Goal: Information Seeking & Learning: Learn about a topic

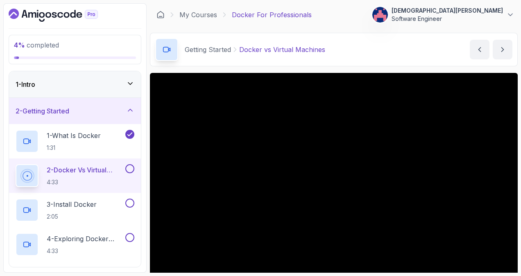
scroll to position [63, 0]
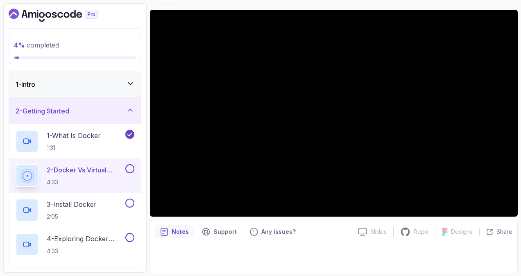
click at [80, 172] on p "2 - Docker vs Virtual Machines" at bounding box center [85, 170] width 77 height 10
click at [87, 138] on p "1 - What Is Docker" at bounding box center [74, 136] width 54 height 10
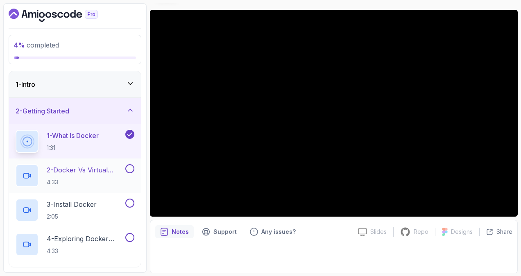
click at [87, 158] on div "2 - Docker vs Virtual Machines 4:33" at bounding box center [75, 175] width 132 height 34
click at [86, 165] on p "2 - Docker vs Virtual Machines" at bounding box center [85, 170] width 77 height 10
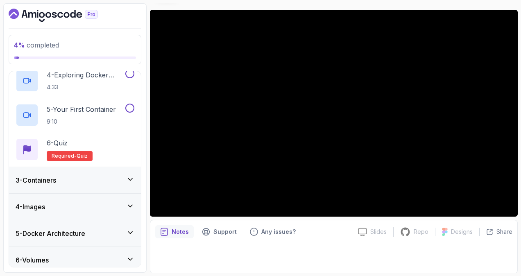
scroll to position [205, 0]
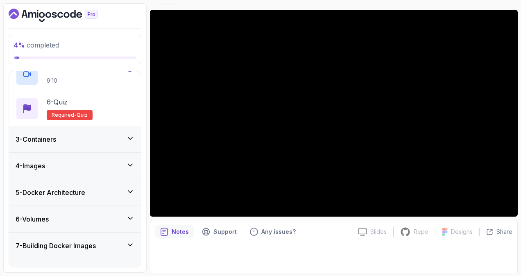
click at [126, 143] on div "3 - Containers" at bounding box center [75, 139] width 132 height 26
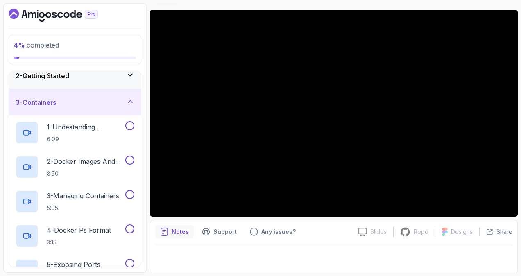
scroll to position [33, 0]
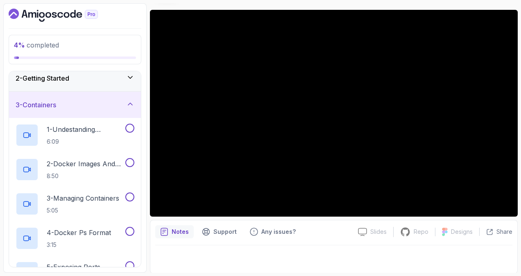
click at [129, 105] on icon at bounding box center [130, 104] width 8 height 8
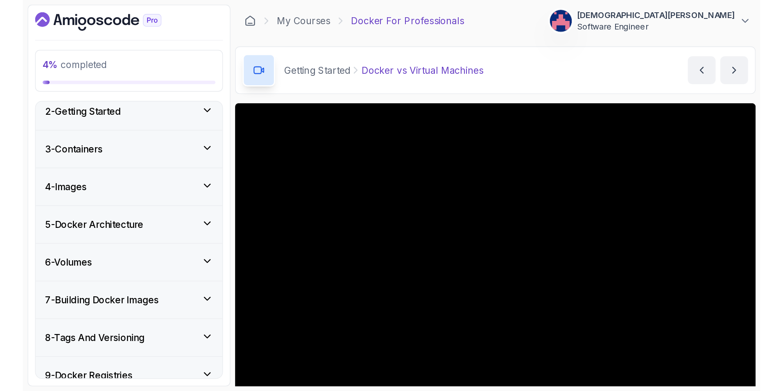
scroll to position [0, 0]
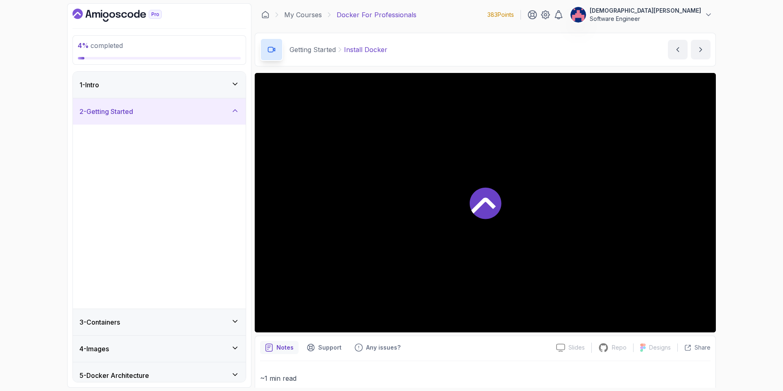
click at [520, 239] on div at bounding box center [485, 202] width 461 height 259
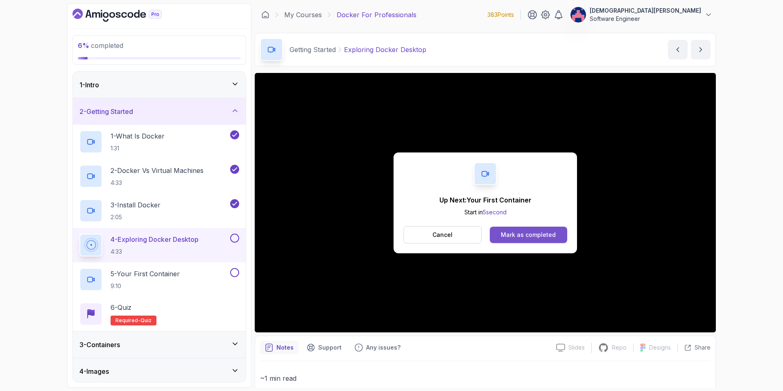
click at [520, 235] on div "Mark as completed" at bounding box center [528, 234] width 55 height 8
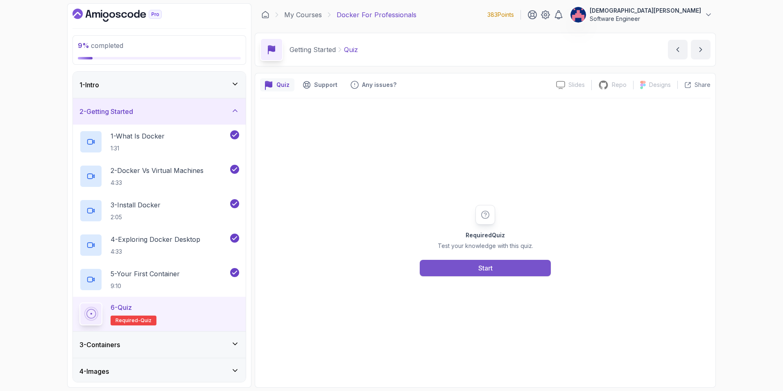
click at [458, 267] on button "Start" at bounding box center [485, 268] width 131 height 16
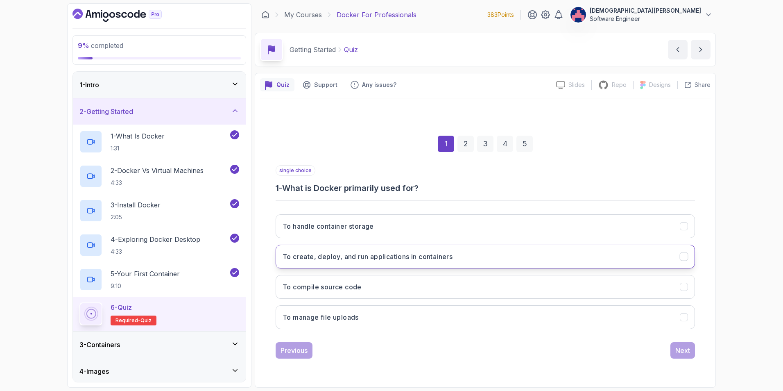
click at [447, 256] on h3 "To create, deploy, and run applications in containers" at bounding box center [367, 256] width 170 height 10
click at [520, 276] on button "Next" at bounding box center [682, 350] width 25 height 16
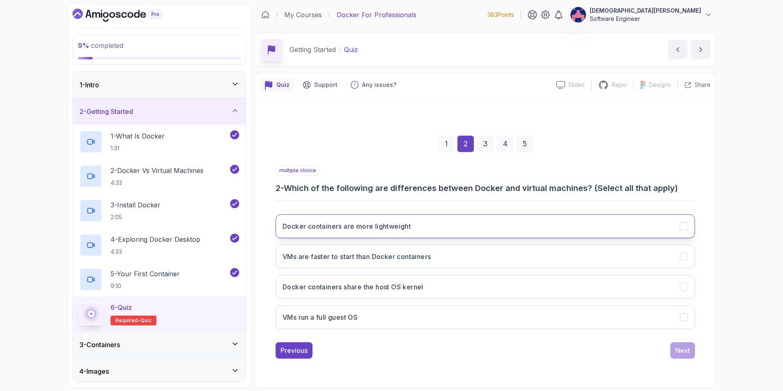
click at [520, 227] on button "Docker containers are more lightweight" at bounding box center [485, 226] width 419 height 24
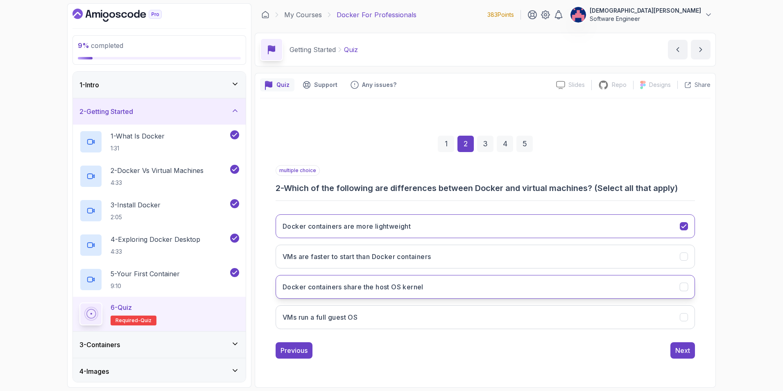
click at [520, 276] on button "Docker containers share the host OS kernel" at bounding box center [485, 287] width 419 height 24
click at [520, 276] on button "Next" at bounding box center [682, 350] width 25 height 16
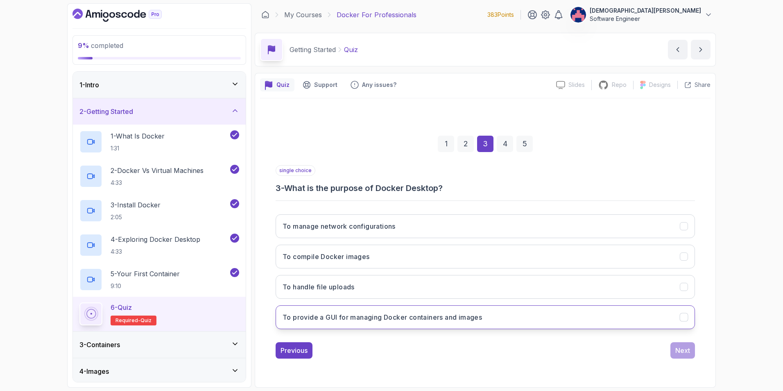
click at [520, 276] on button "To provide a GUI for managing Docker containers and images" at bounding box center [485, 317] width 419 height 24
click at [520, 276] on div "Next" at bounding box center [682, 350] width 15 height 10
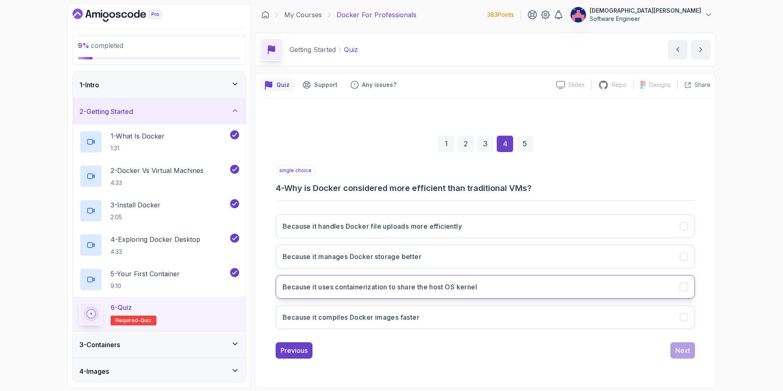
click at [520, 276] on button "Because it uses containerization to share the host OS kernel" at bounding box center [485, 287] width 419 height 24
click at [520, 276] on div "Next" at bounding box center [682, 350] width 15 height 10
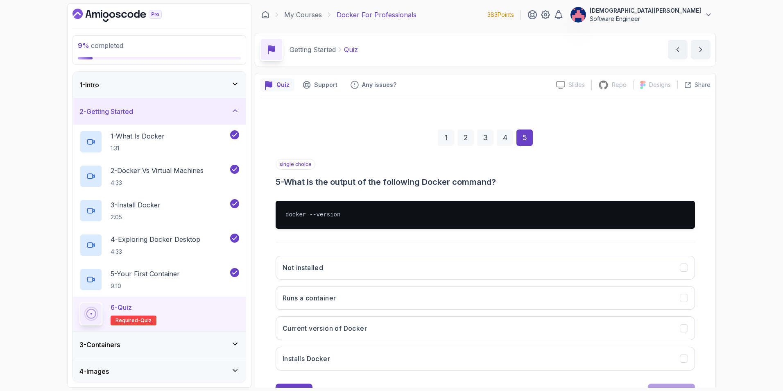
scroll to position [36, 0]
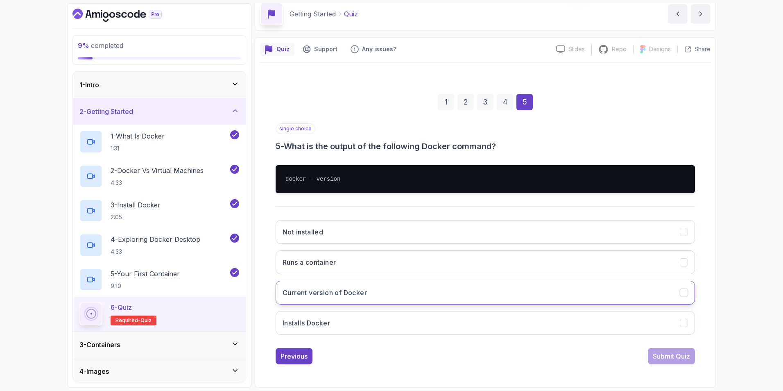
click at [501, 276] on button "Current version of Docker" at bounding box center [485, 292] width 419 height 24
click at [520, 276] on div "Submit Quiz" at bounding box center [671, 356] width 37 height 10
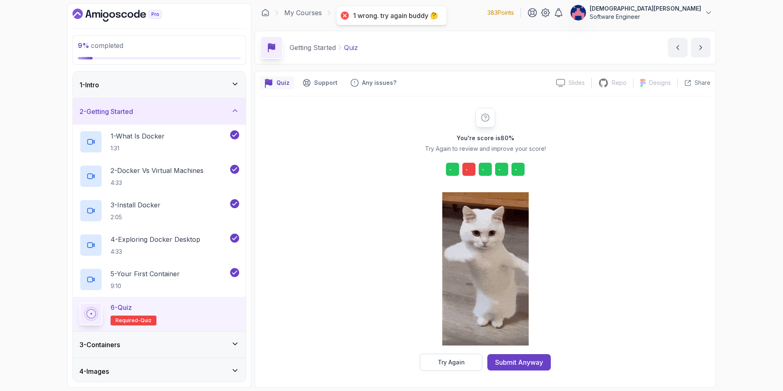
scroll to position [2, 0]
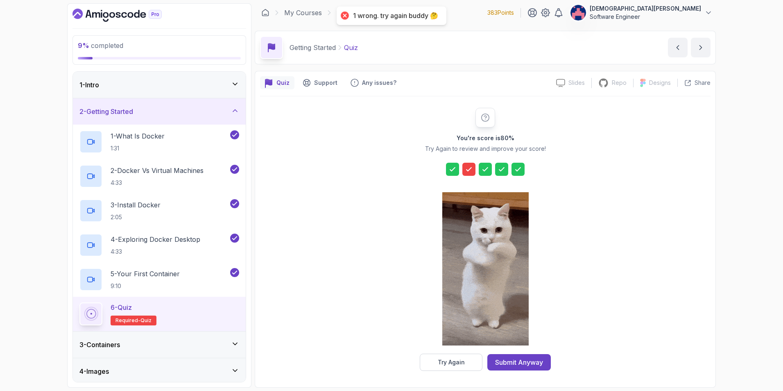
click at [470, 169] on icon at bounding box center [469, 169] width 8 height 8
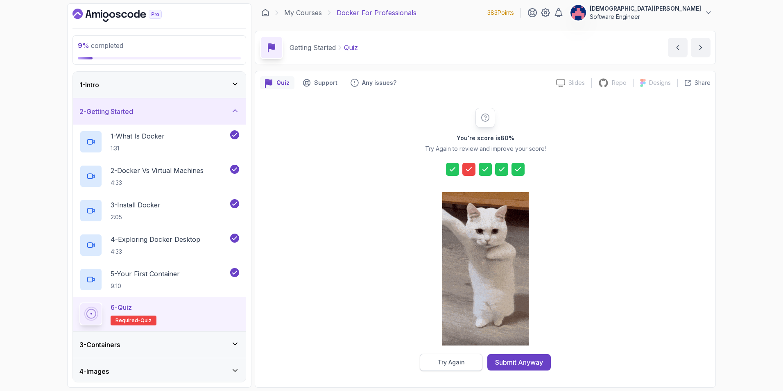
click at [452, 276] on div "Try Again" at bounding box center [451, 362] width 27 height 8
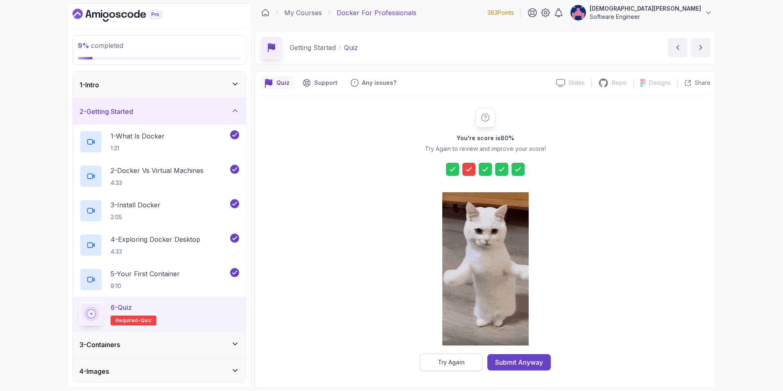
scroll to position [0, 0]
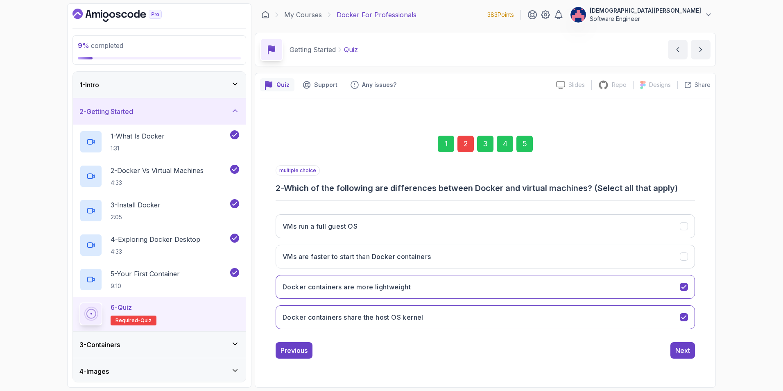
click at [466, 142] on div "2" at bounding box center [465, 144] width 16 height 16
click at [465, 233] on button "VMs run a full guest OS" at bounding box center [485, 226] width 419 height 24
click at [520, 276] on div "Next" at bounding box center [682, 350] width 15 height 10
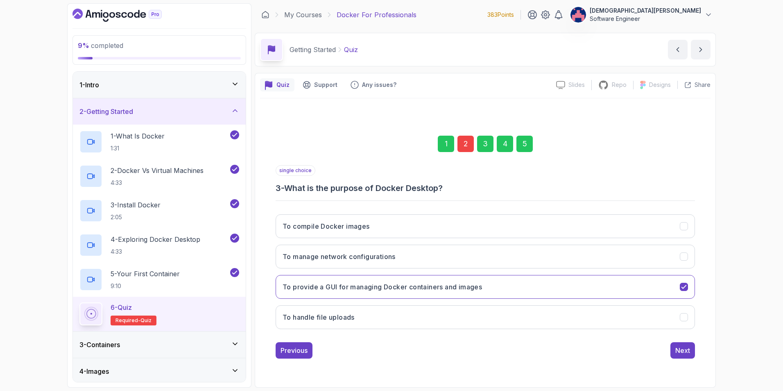
click at [520, 276] on div "Next" at bounding box center [682, 350] width 15 height 10
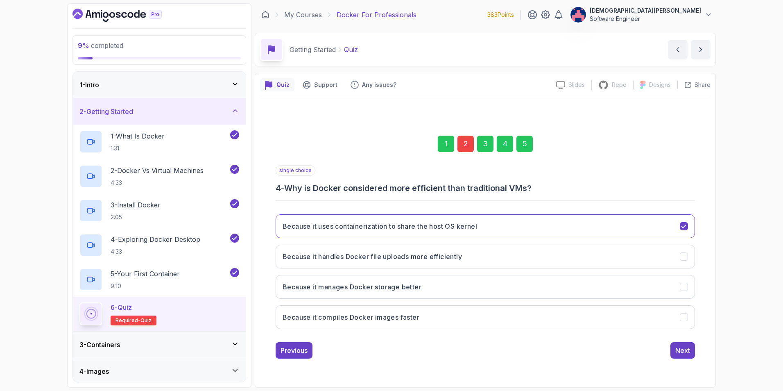
click at [520, 276] on div "Next" at bounding box center [682, 350] width 15 height 10
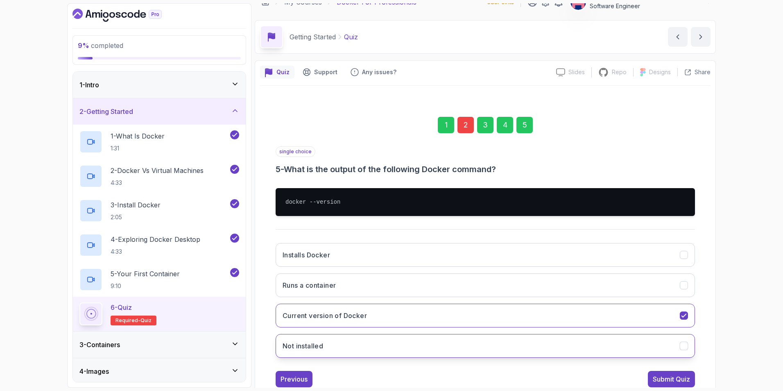
scroll to position [36, 0]
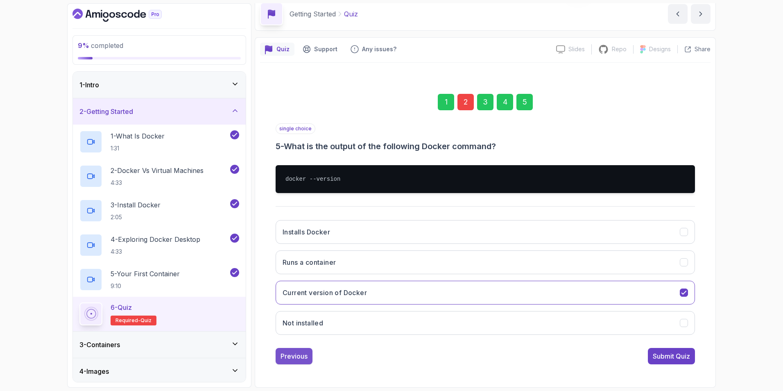
click at [301, 276] on div "Previous" at bounding box center [293, 356] width 27 height 10
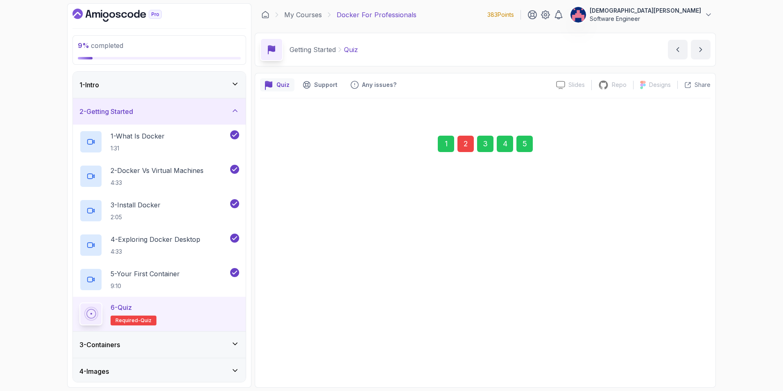
scroll to position [0, 0]
click at [301, 276] on button "Previous" at bounding box center [294, 349] width 37 height 16
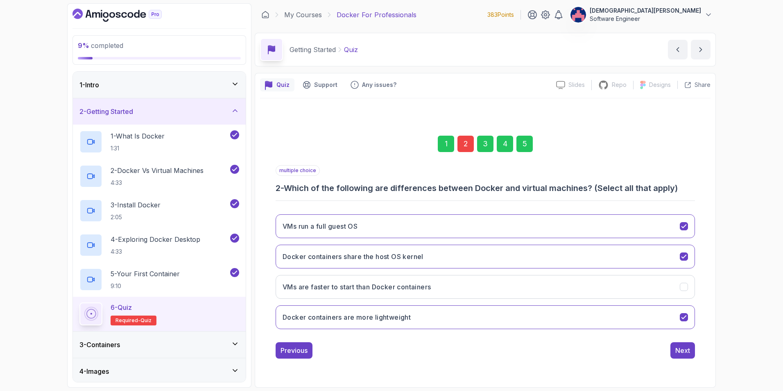
click at [301, 276] on button "Previous" at bounding box center [294, 350] width 37 height 16
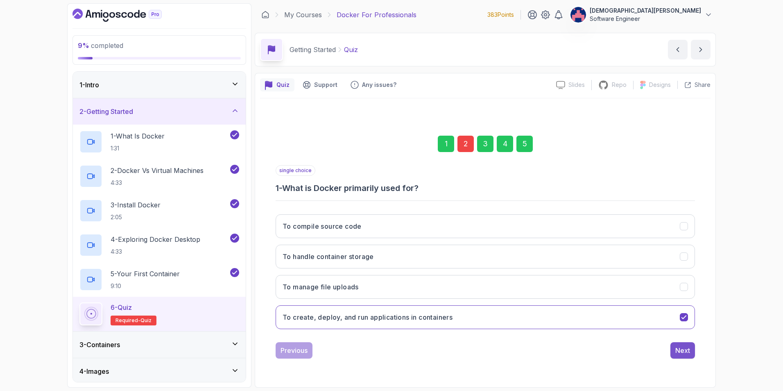
click at [520, 276] on button "Next" at bounding box center [682, 350] width 25 height 16
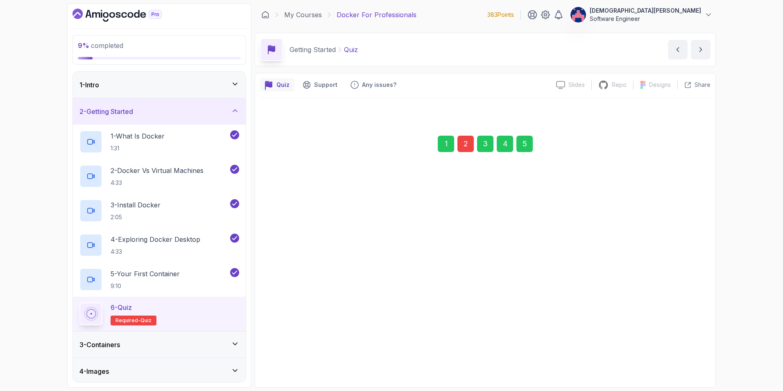
click at [520, 276] on button "Next" at bounding box center [682, 349] width 25 height 16
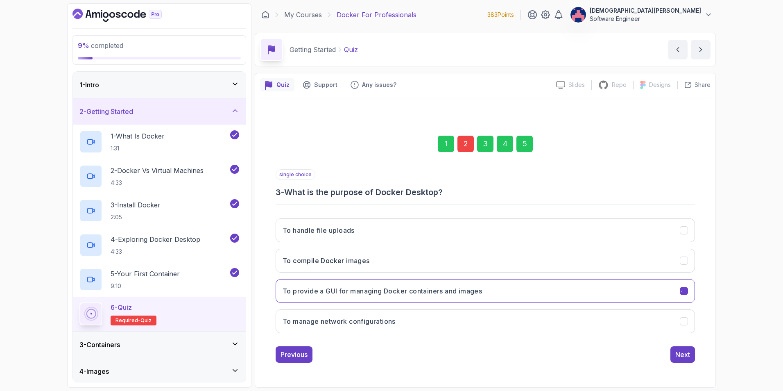
click at [520, 276] on button "Next" at bounding box center [682, 354] width 25 height 16
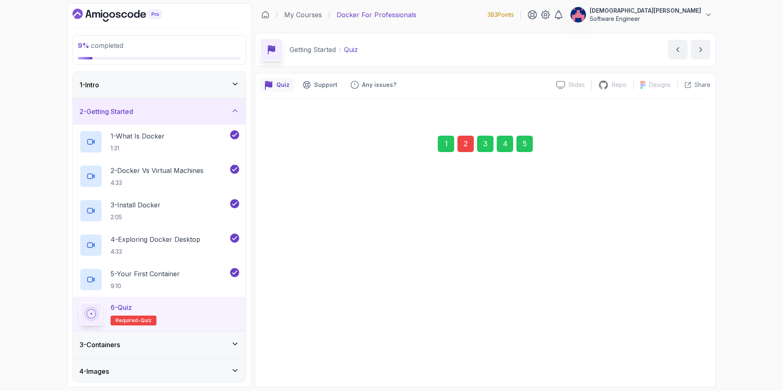
click at [520, 276] on button "Next" at bounding box center [682, 349] width 25 height 16
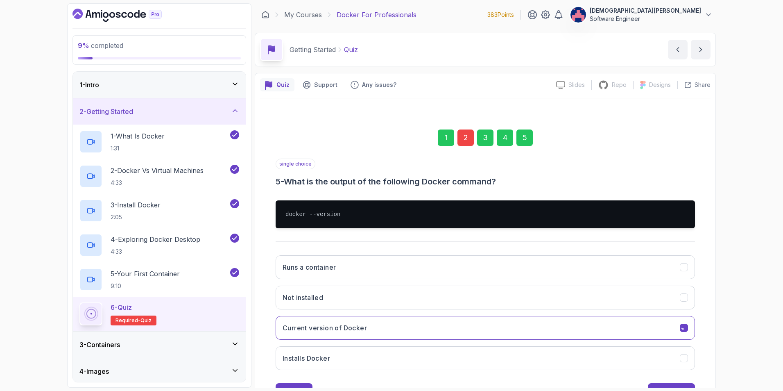
click at [520, 276] on button "Installs Docker" at bounding box center [485, 358] width 419 height 24
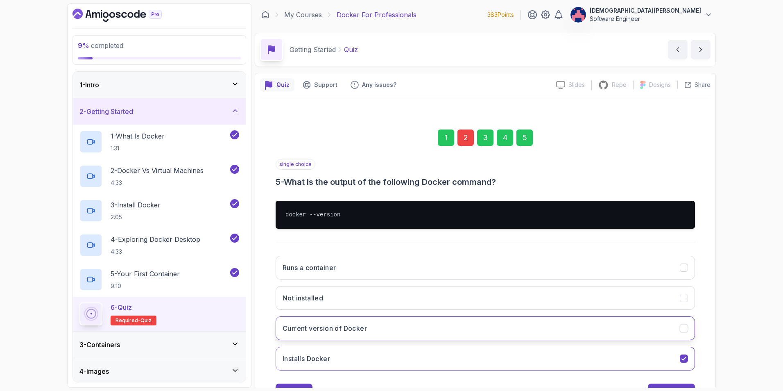
click at [520, 276] on icon "Current version of Docker" at bounding box center [684, 328] width 8 height 8
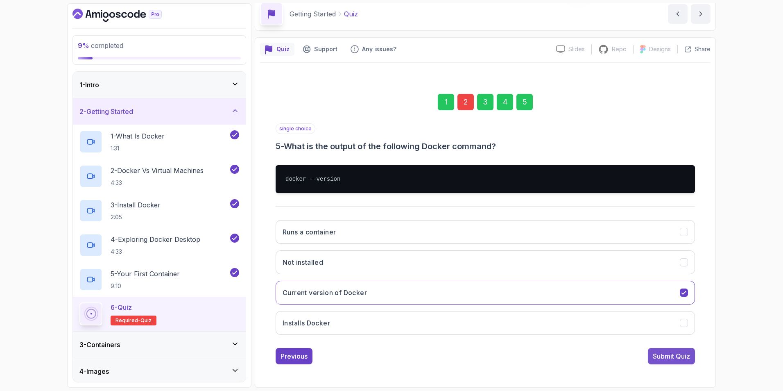
click at [520, 276] on div "Submit Quiz" at bounding box center [671, 356] width 37 height 10
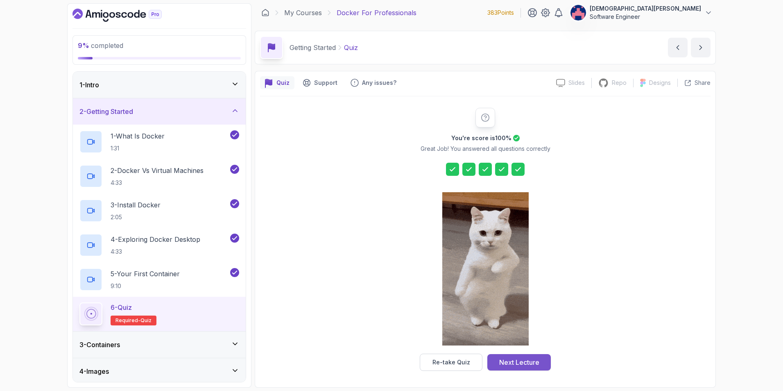
click at [520, 276] on div "Next Lecture" at bounding box center [519, 362] width 40 height 10
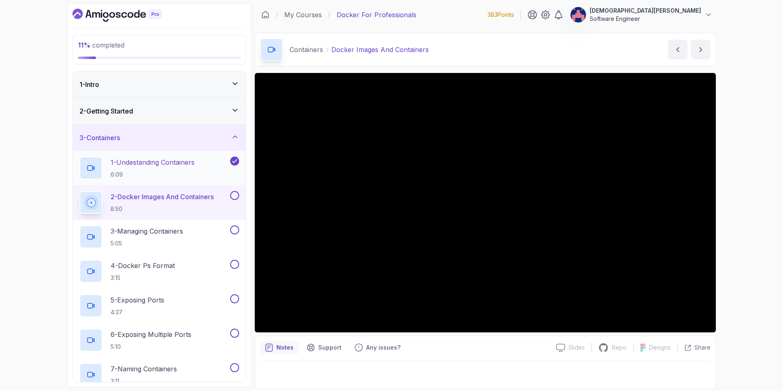
click at [150, 175] on p "6:09" at bounding box center [153, 174] width 84 height 8
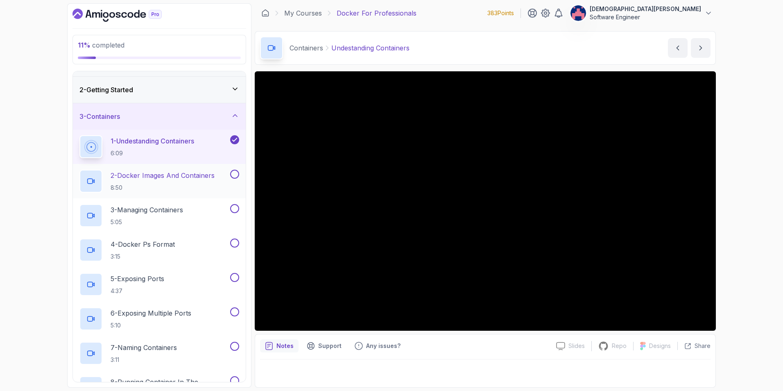
scroll to position [41, 0]
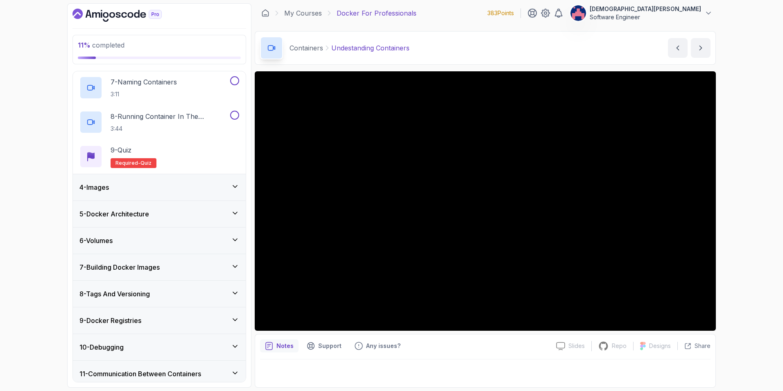
click at [201, 188] on div "4 - Images" at bounding box center [159, 187] width 160 height 10
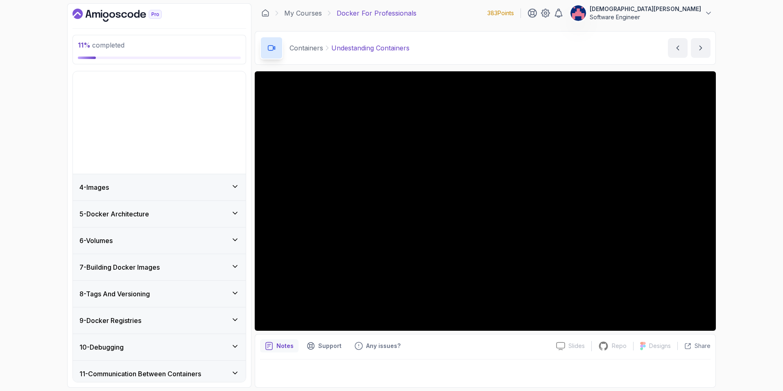
scroll to position [62, 0]
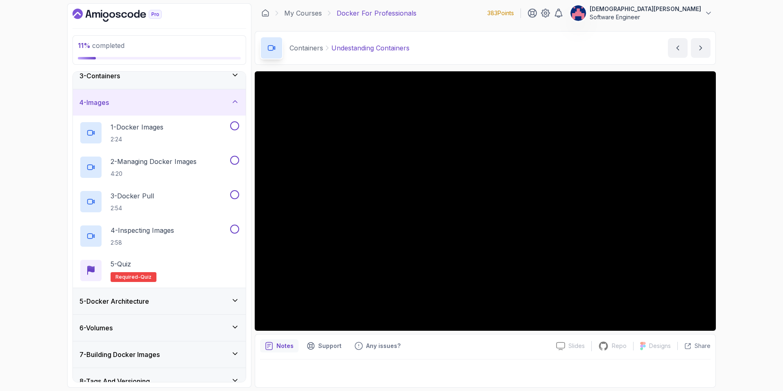
click at [213, 110] on div "4 - Images" at bounding box center [159, 102] width 173 height 26
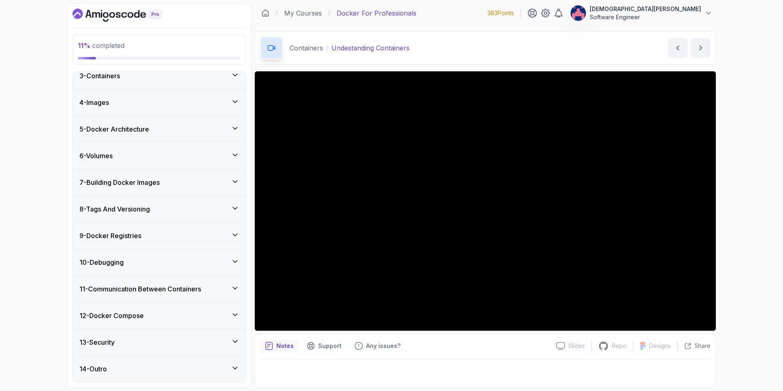
click at [210, 133] on div "5 - Docker Architecture" at bounding box center [159, 129] width 160 height 10
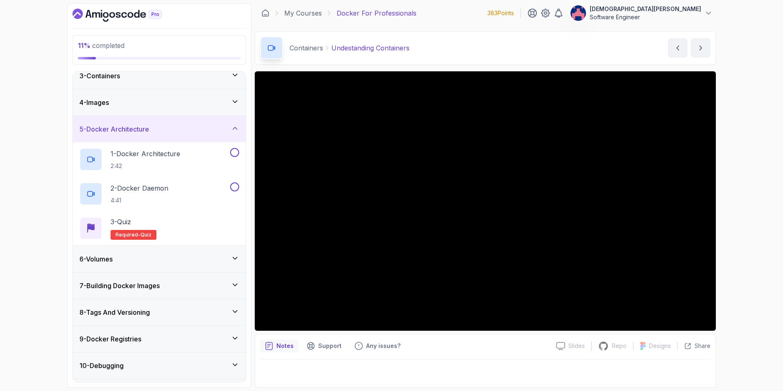
click at [210, 133] on div "5 - Docker Architecture" at bounding box center [159, 129] width 160 height 10
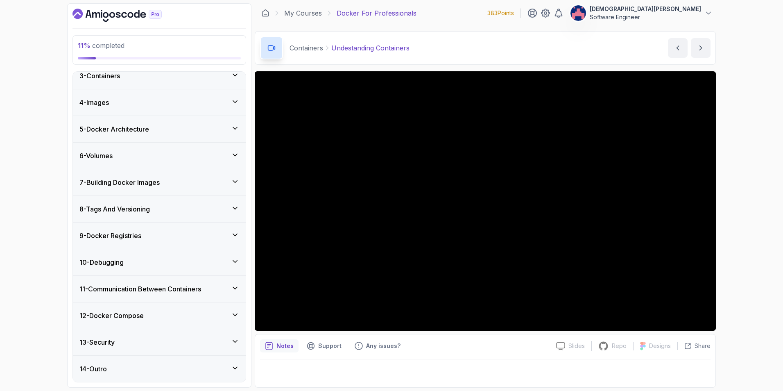
click at [199, 180] on div "7 - Building Docker Images" at bounding box center [159, 182] width 160 height 10
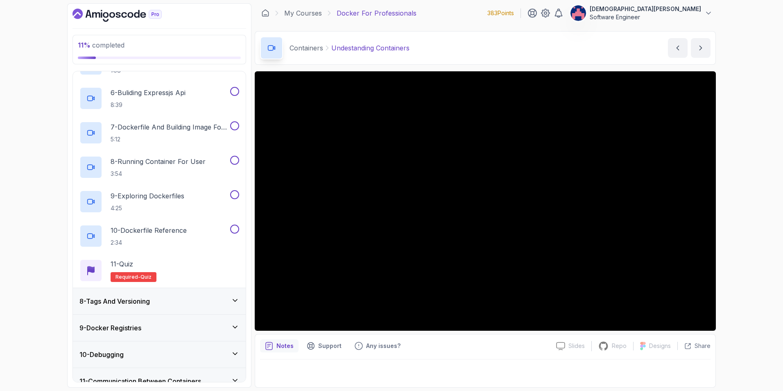
scroll to position [349, 0]
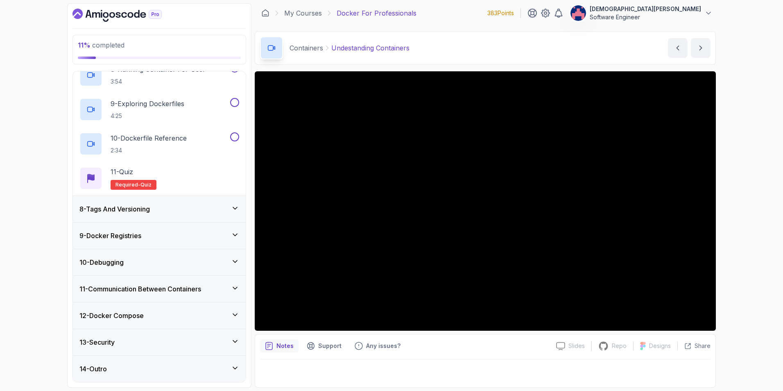
click at [203, 237] on div "9 - Docker Registries" at bounding box center [159, 235] width 160 height 10
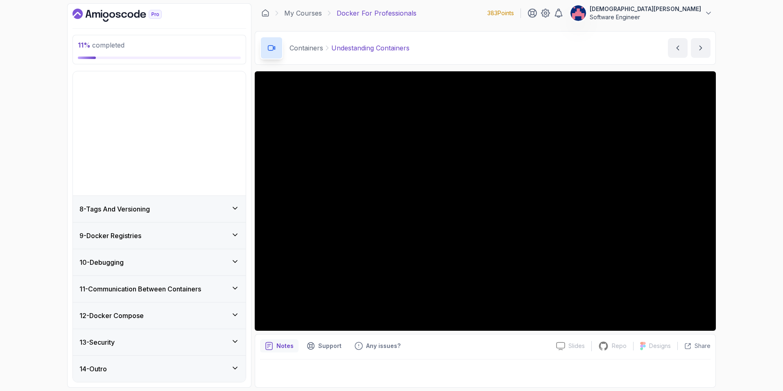
scroll to position [62, 0]
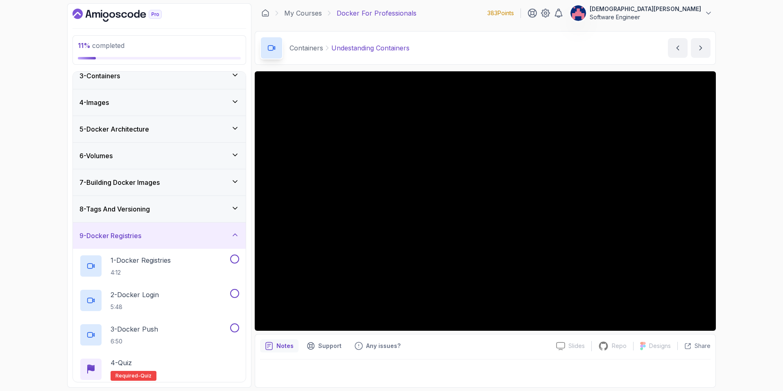
click at [202, 237] on div "9 - Docker Registries" at bounding box center [159, 235] width 160 height 10
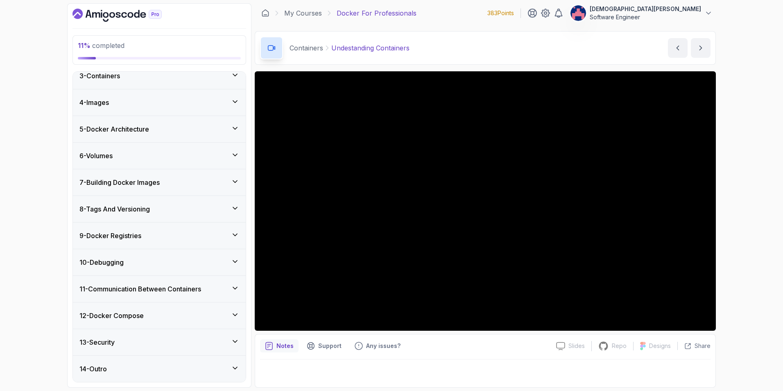
click at [188, 276] on div "12 - Docker Compose" at bounding box center [159, 315] width 160 height 10
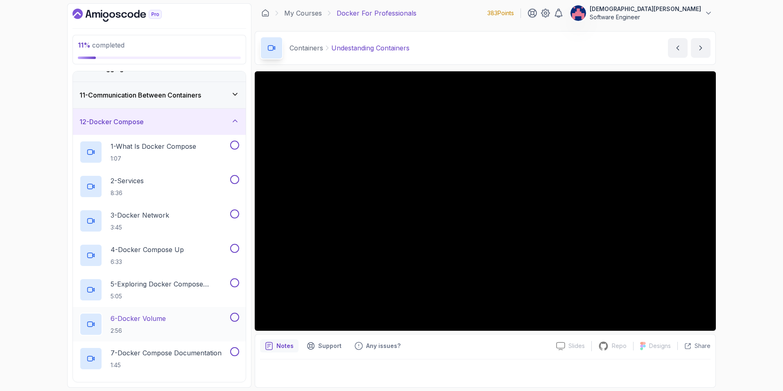
scroll to position [337, 0]
click at [215, 121] on div "12 - Docker Compose" at bounding box center [159, 122] width 160 height 10
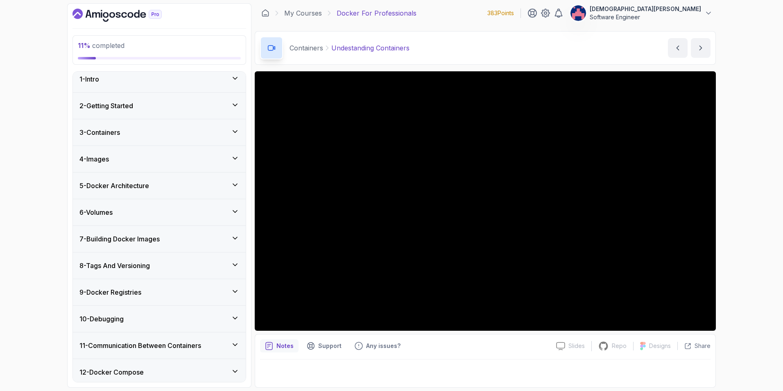
scroll to position [0, 0]
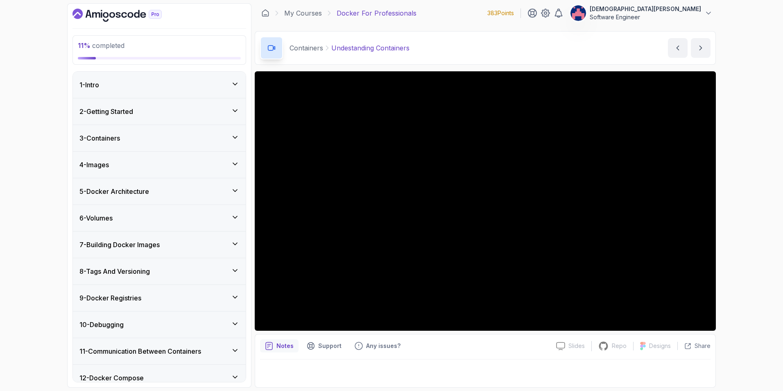
click at [212, 145] on div "3 - Containers" at bounding box center [159, 138] width 173 height 26
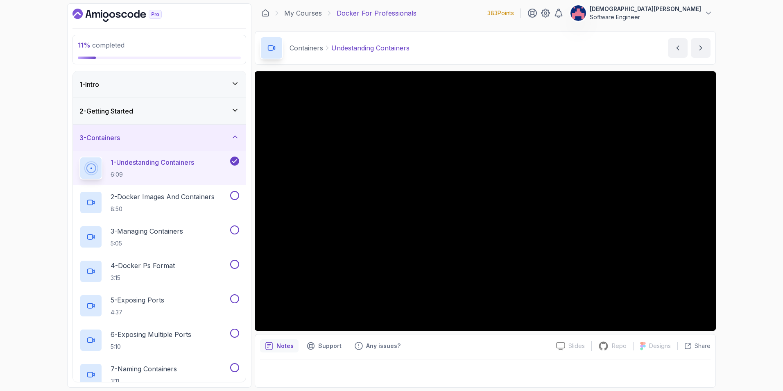
click at [194, 162] on p "1 - Undestanding Containers" at bounding box center [153, 162] width 84 height 10
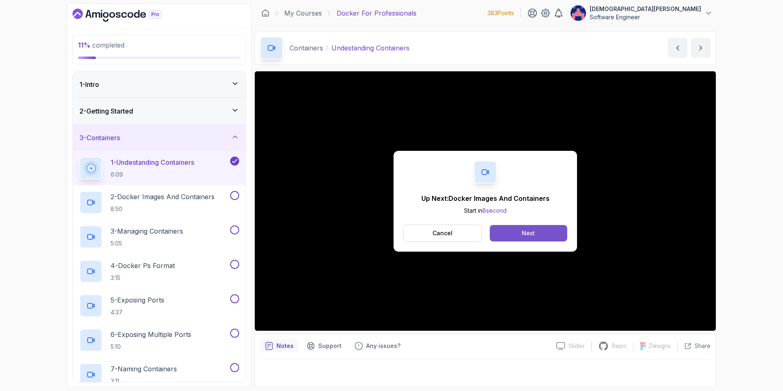
click at [520, 230] on div "Next" at bounding box center [528, 233] width 13 height 8
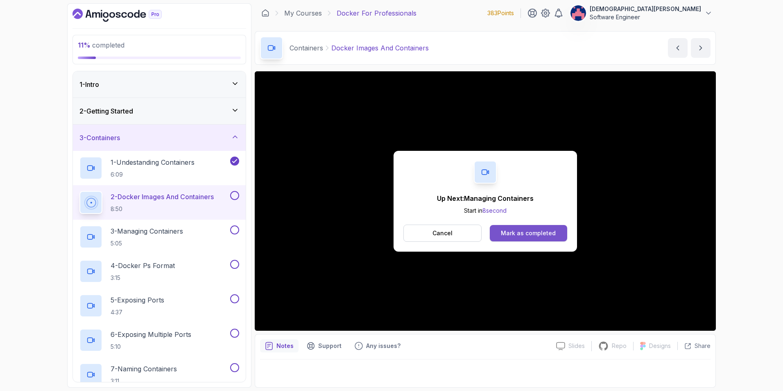
click at [520, 230] on div "Mark as completed" at bounding box center [528, 233] width 55 height 8
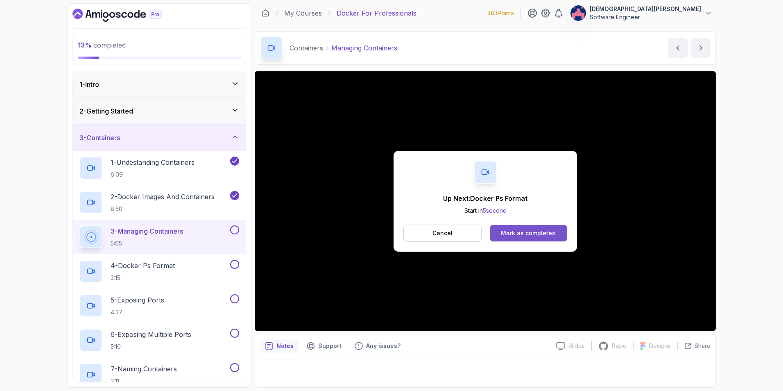
click at [520, 230] on div "Mark as completed" at bounding box center [528, 233] width 55 height 8
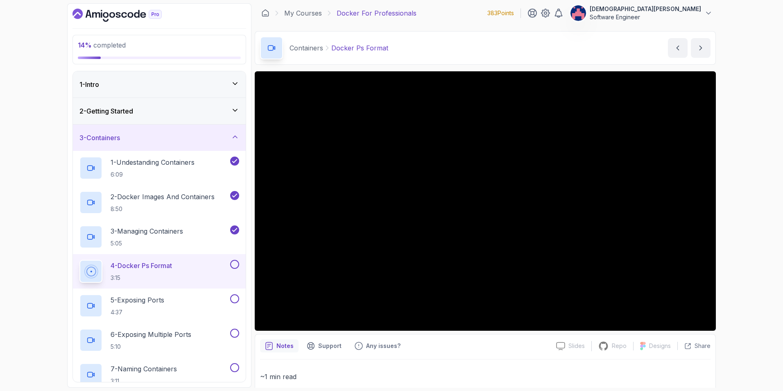
click at [235, 266] on button at bounding box center [234, 264] width 9 height 9
click at [219, 276] on div "5 - Exposing Ports 4:37" at bounding box center [153, 305] width 149 height 23
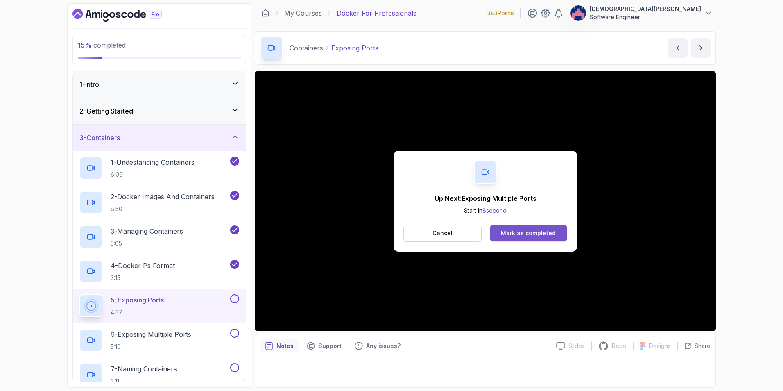
click at [520, 235] on div "Mark as completed" at bounding box center [528, 233] width 55 height 8
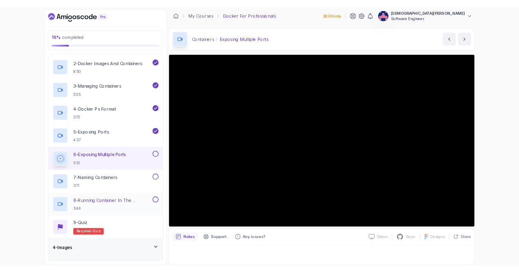
scroll to position [123, 0]
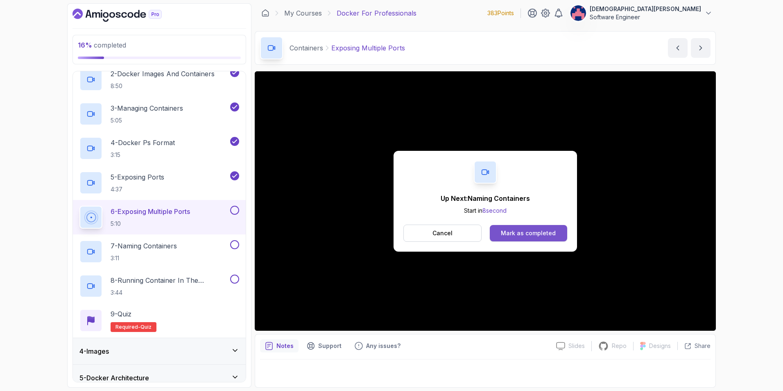
click at [520, 230] on div "Mark as completed" at bounding box center [528, 233] width 55 height 8
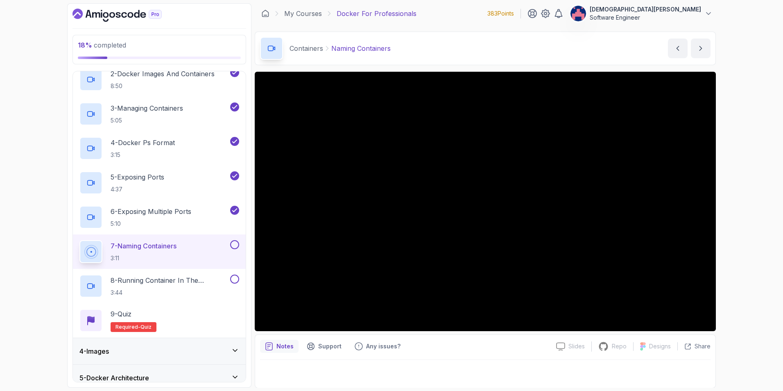
scroll to position [1, 0]
